Goal: Task Accomplishment & Management: Manage account settings

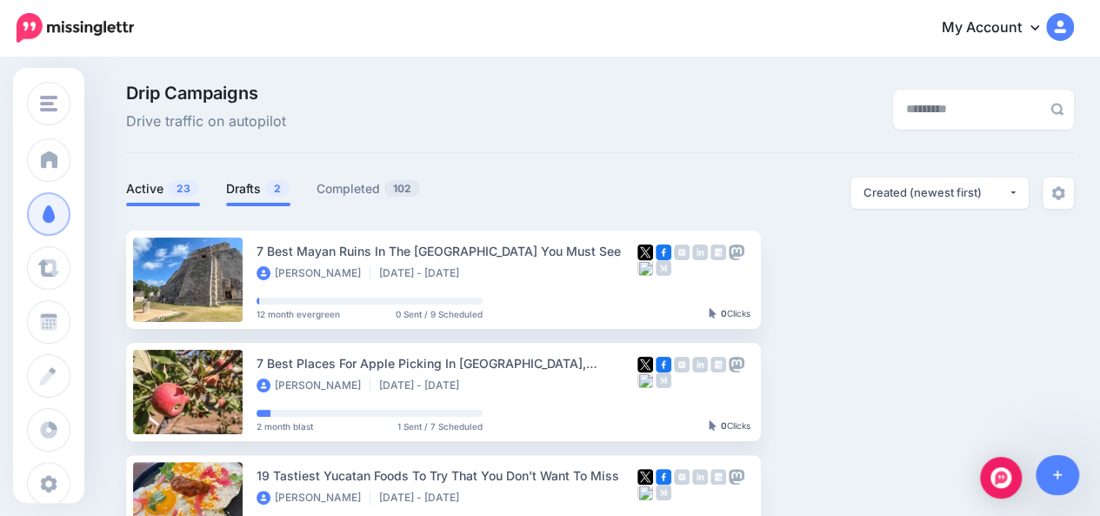
click at [256, 194] on link "Drafts 2" at bounding box center [258, 188] width 64 height 21
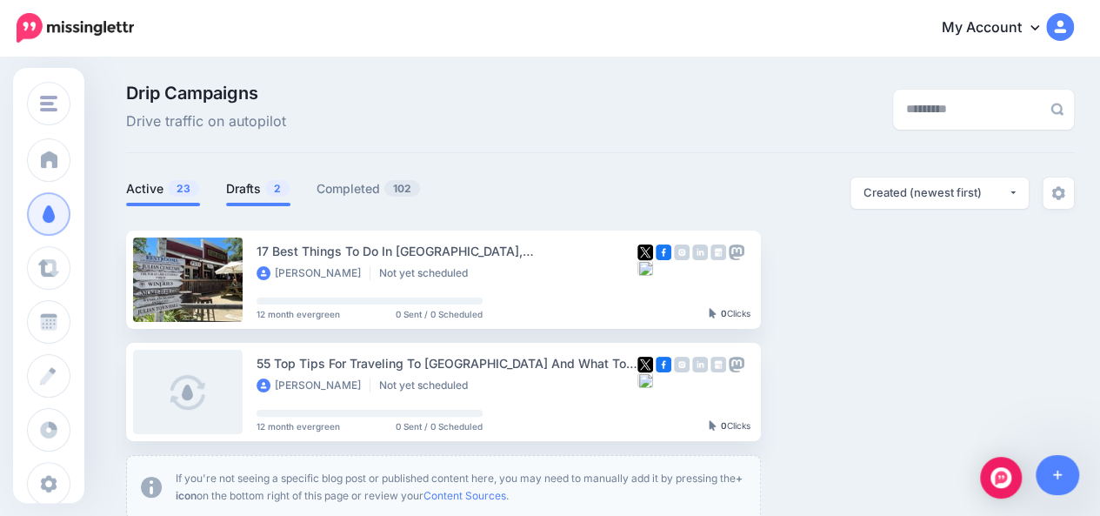
click at [146, 187] on link "Active 23" at bounding box center [163, 188] width 74 height 21
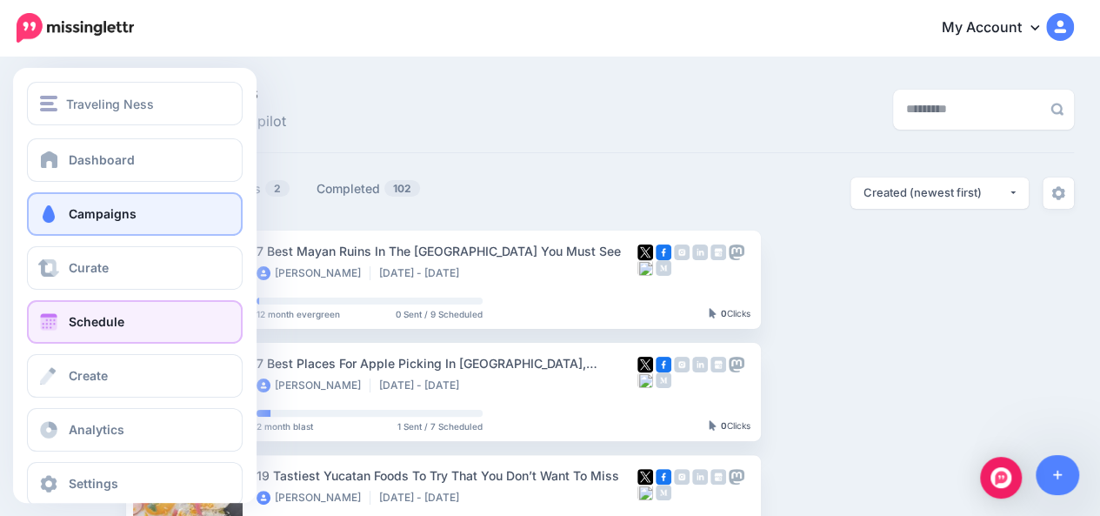
click at [61, 331] on link "Schedule" at bounding box center [135, 321] width 216 height 43
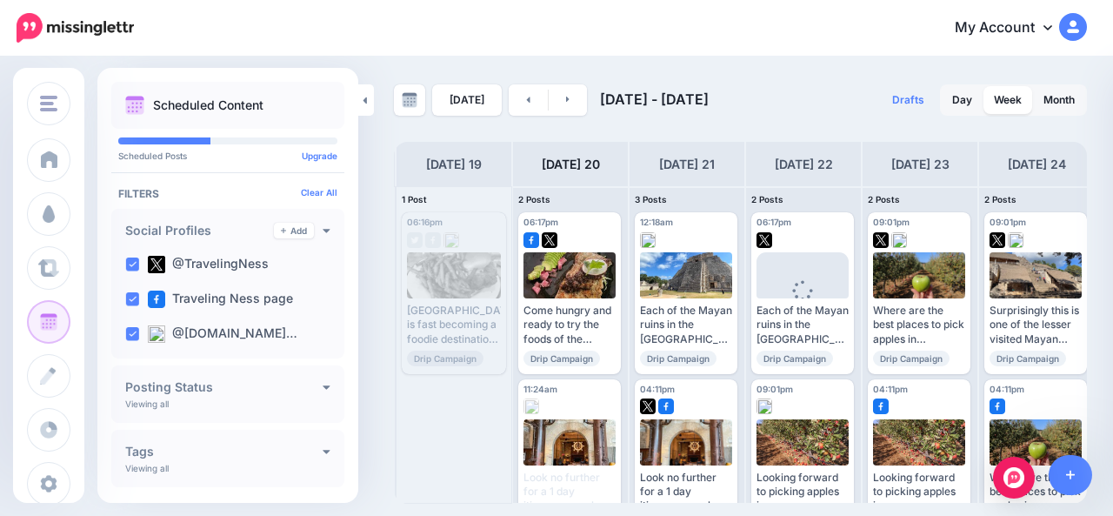
scroll to position [0, 118]
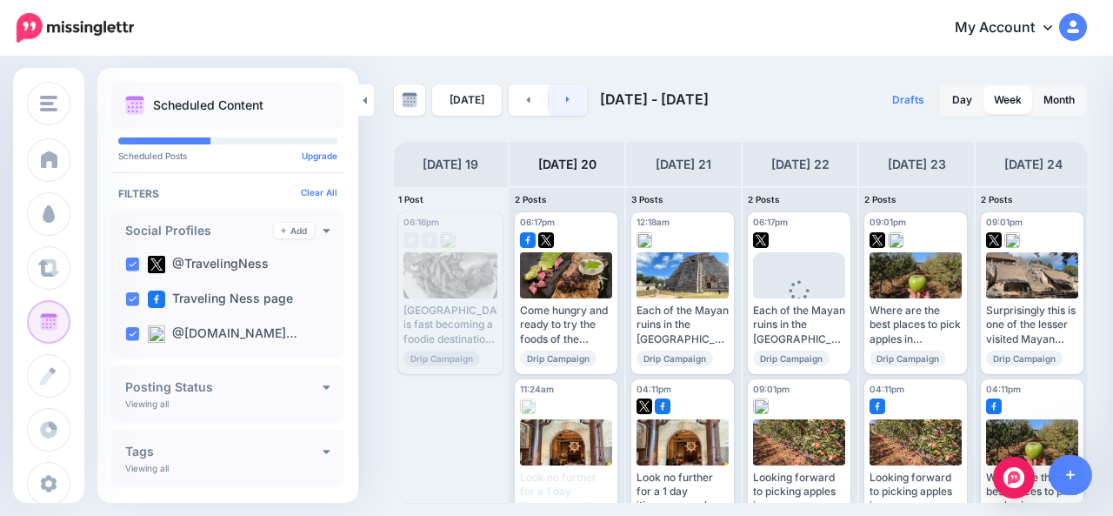
click at [569, 105] on link at bounding box center [568, 99] width 39 height 31
